Goal: Task Accomplishment & Management: Complete application form

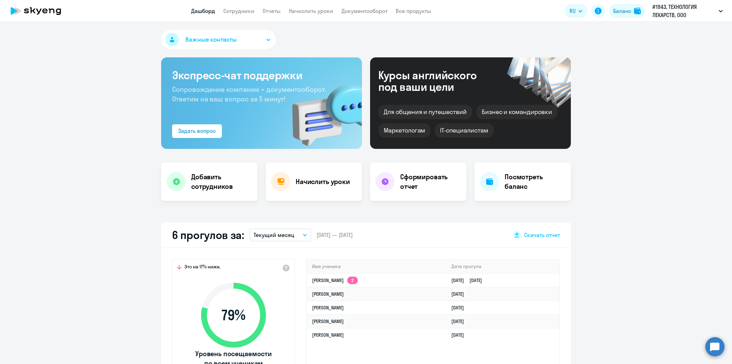
click at [238, 13] on link "Сотрудники" at bounding box center [238, 11] width 31 height 7
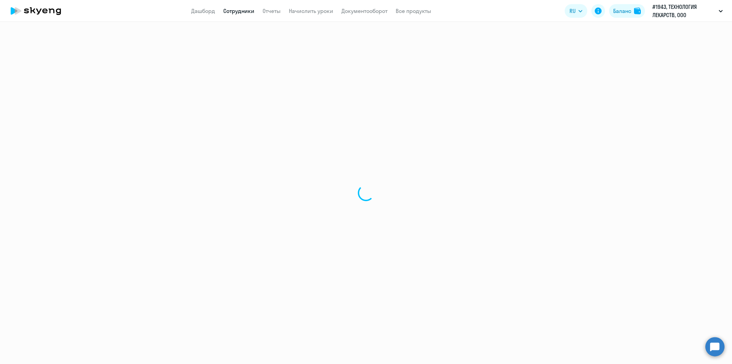
select select "30"
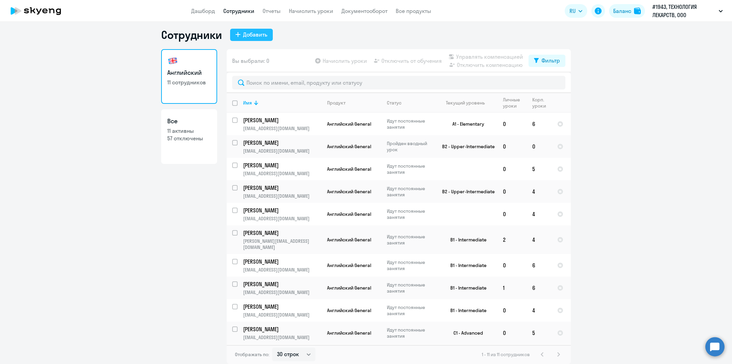
click at [248, 35] on div "Добавить" at bounding box center [255, 34] width 24 height 8
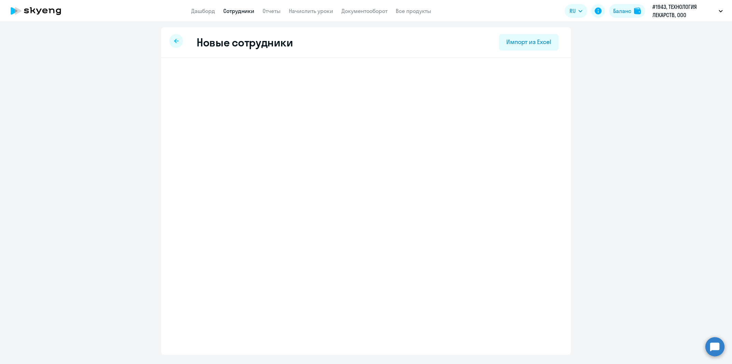
select select "english_adult_not_native_speaker"
select select "3"
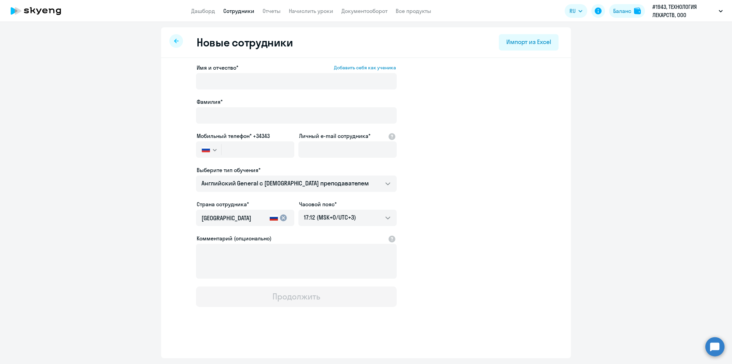
click at [155, 202] on ng-component "Новые сотрудники Импорт из Excel Имя и отчество* Добавить себя как ученика [PER…" at bounding box center [366, 192] width 732 height 331
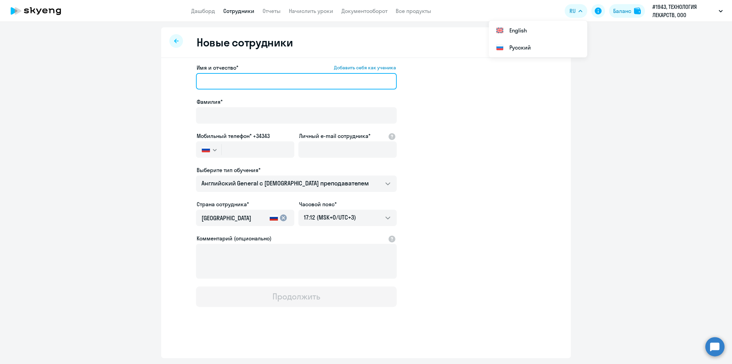
click at [235, 78] on input "Имя и отчество* Добавить себя как ученика" at bounding box center [296, 81] width 201 height 16
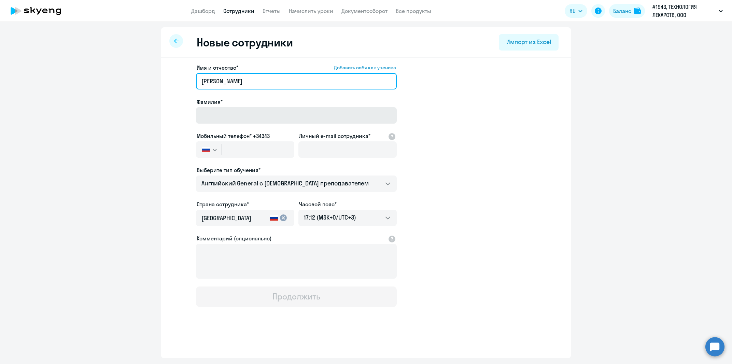
type input "[PERSON_NAME]"
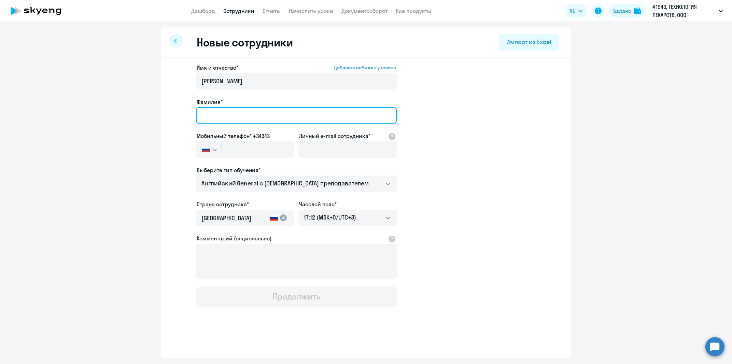
click at [227, 110] on input "Фамилия*" at bounding box center [296, 115] width 201 height 16
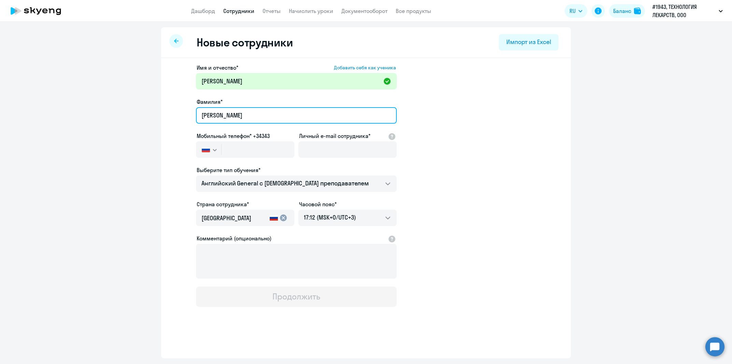
type input "[PERSON_NAME]"
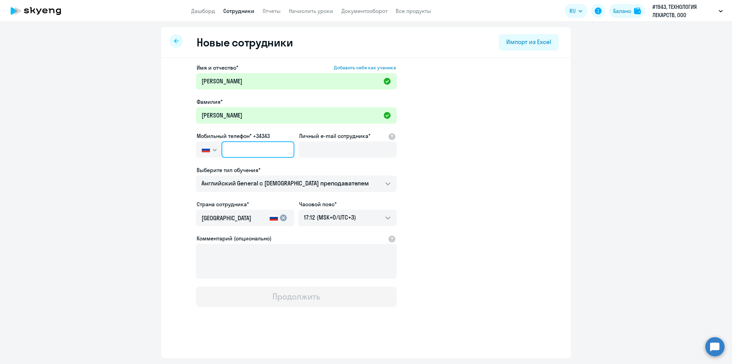
click at [252, 152] on input "text" at bounding box center [258, 149] width 73 height 16
paste input "[PHONE_NUMBER]"
type input "[PHONE_NUMBER]"
click at [334, 147] on input "Личный e-mail сотрудника*" at bounding box center [347, 149] width 98 height 16
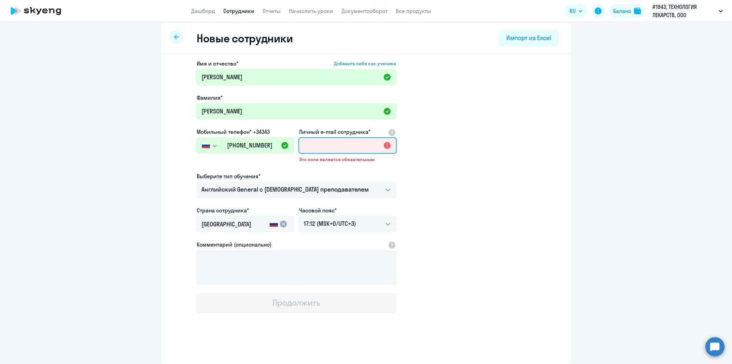
paste input "[EMAIL_ADDRESS][DOMAIN_NAME]"
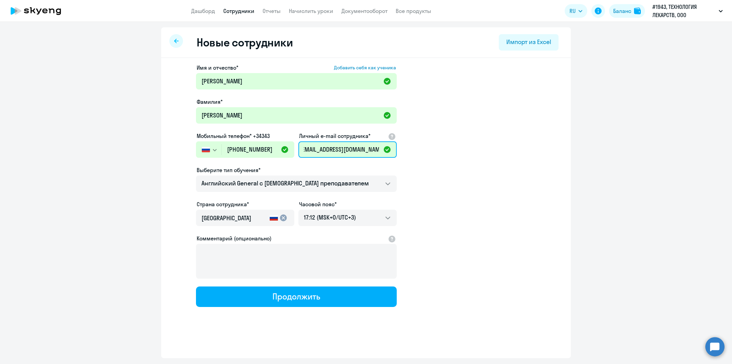
type input "[EMAIL_ADDRESS][DOMAIN_NAME]"
click at [502, 204] on app-new-student-form "Имя и отчество* Добавить себя как ученика [PERSON_NAME]* [PERSON_NAME] телефон*…" at bounding box center [366, 184] width 388 height 243
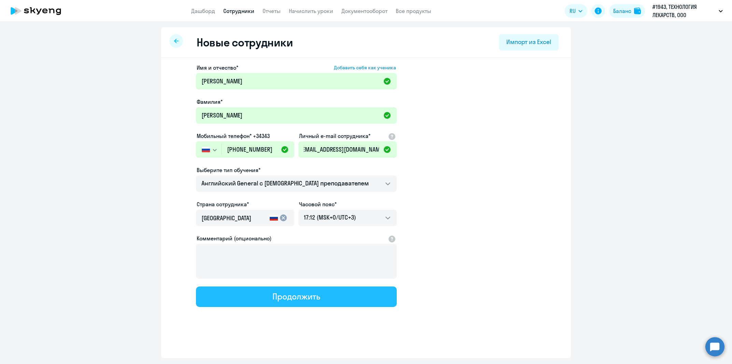
click at [326, 301] on button "Продолжить" at bounding box center [296, 296] width 201 height 20
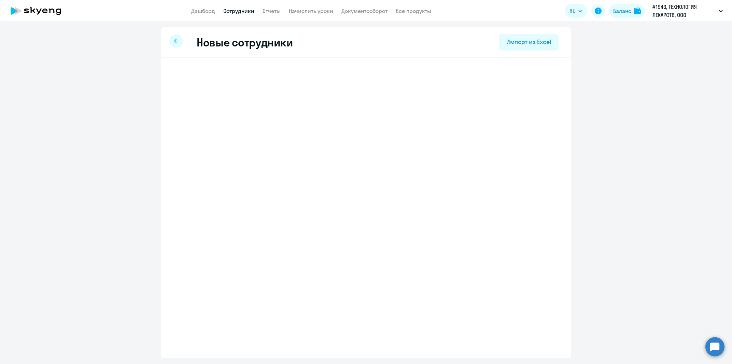
select select "english_adult_not_native_speaker"
select select "3"
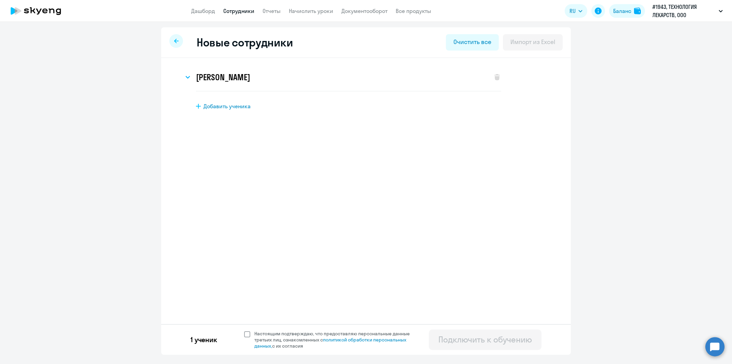
click at [255, 335] on span "Настоящим подтверждаю, что предоставляю персональные данные третьих лиц, ознако…" at bounding box center [336, 339] width 164 height 18
click at [244, 330] on input "Настоящим подтверждаю, что предоставляю персональные данные третьих лиц, ознако…" at bounding box center [244, 330] width 0 height 0
checkbox input "true"
click at [469, 340] on div "Подключить к обучению" at bounding box center [485, 339] width 94 height 11
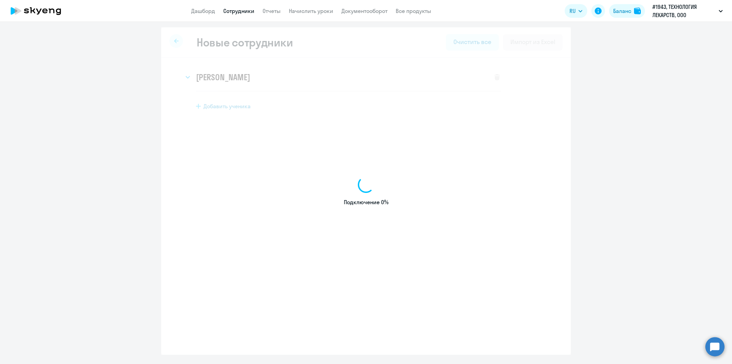
select select "english_adult_not_native_speaker"
select select "3"
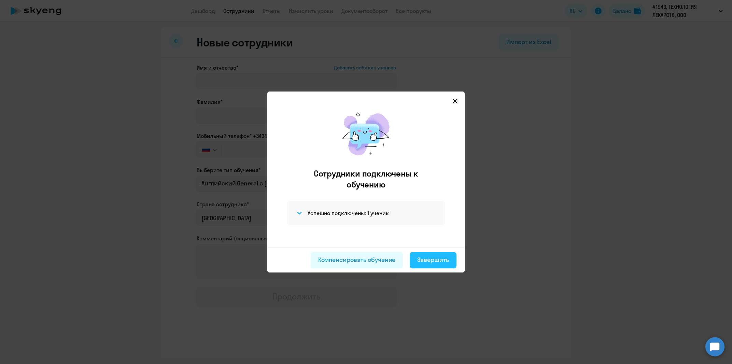
click at [429, 260] on div "Завершить" at bounding box center [433, 259] width 32 height 9
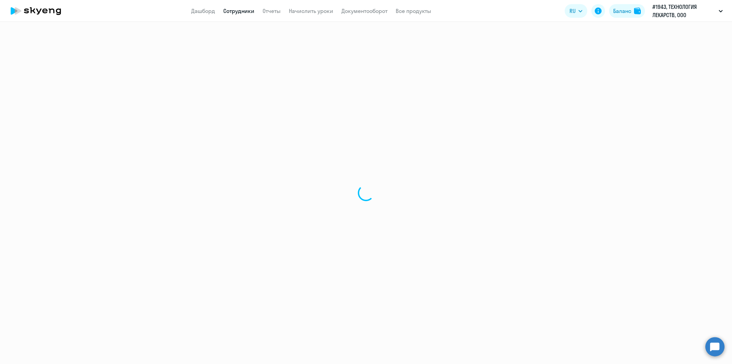
select select "30"
